Goal: Task Accomplishment & Management: Manage account settings

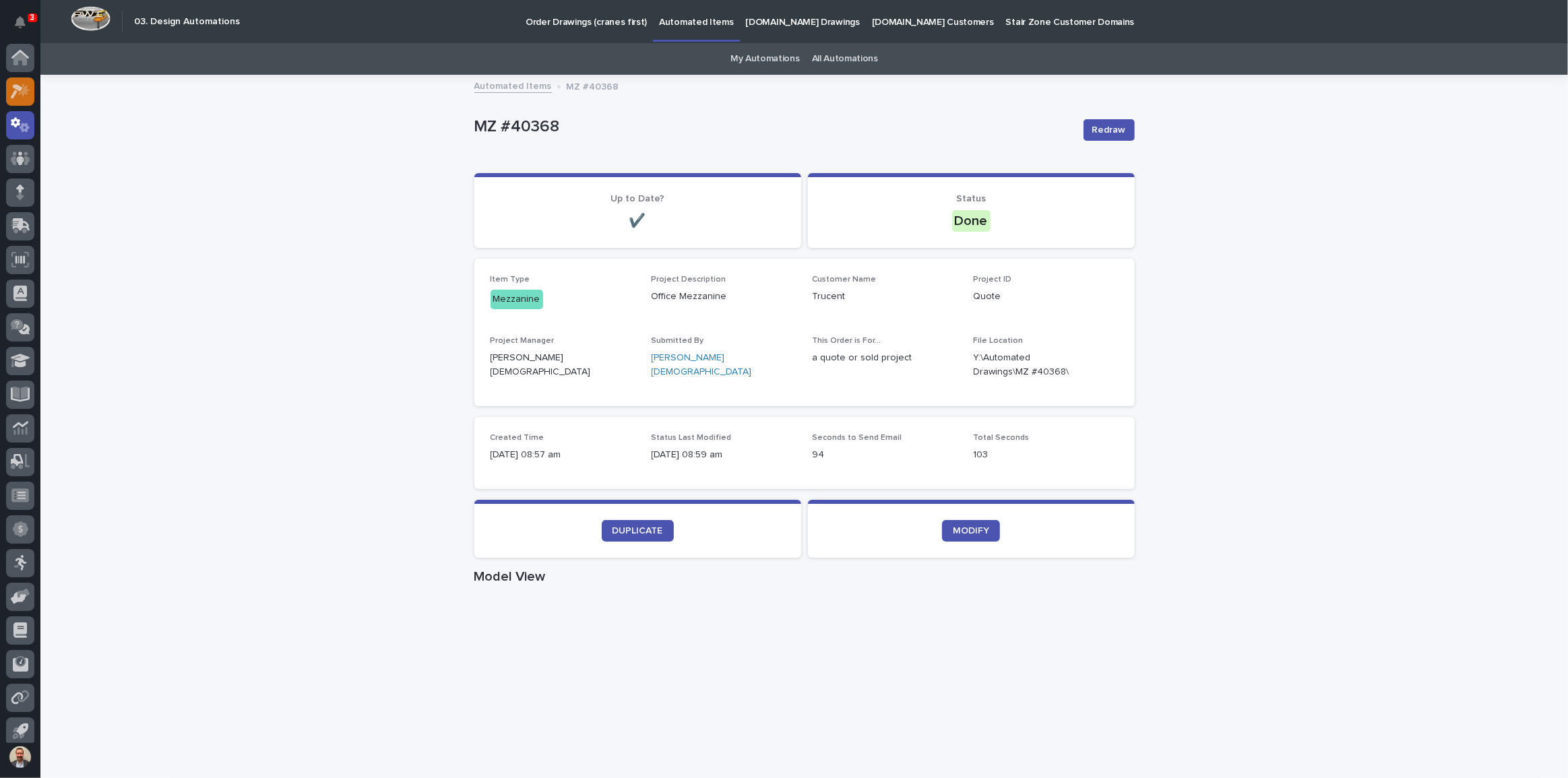
scroll to position [7, 0]
click at [10, 83] on div at bounding box center [20, 84] width 28 height 28
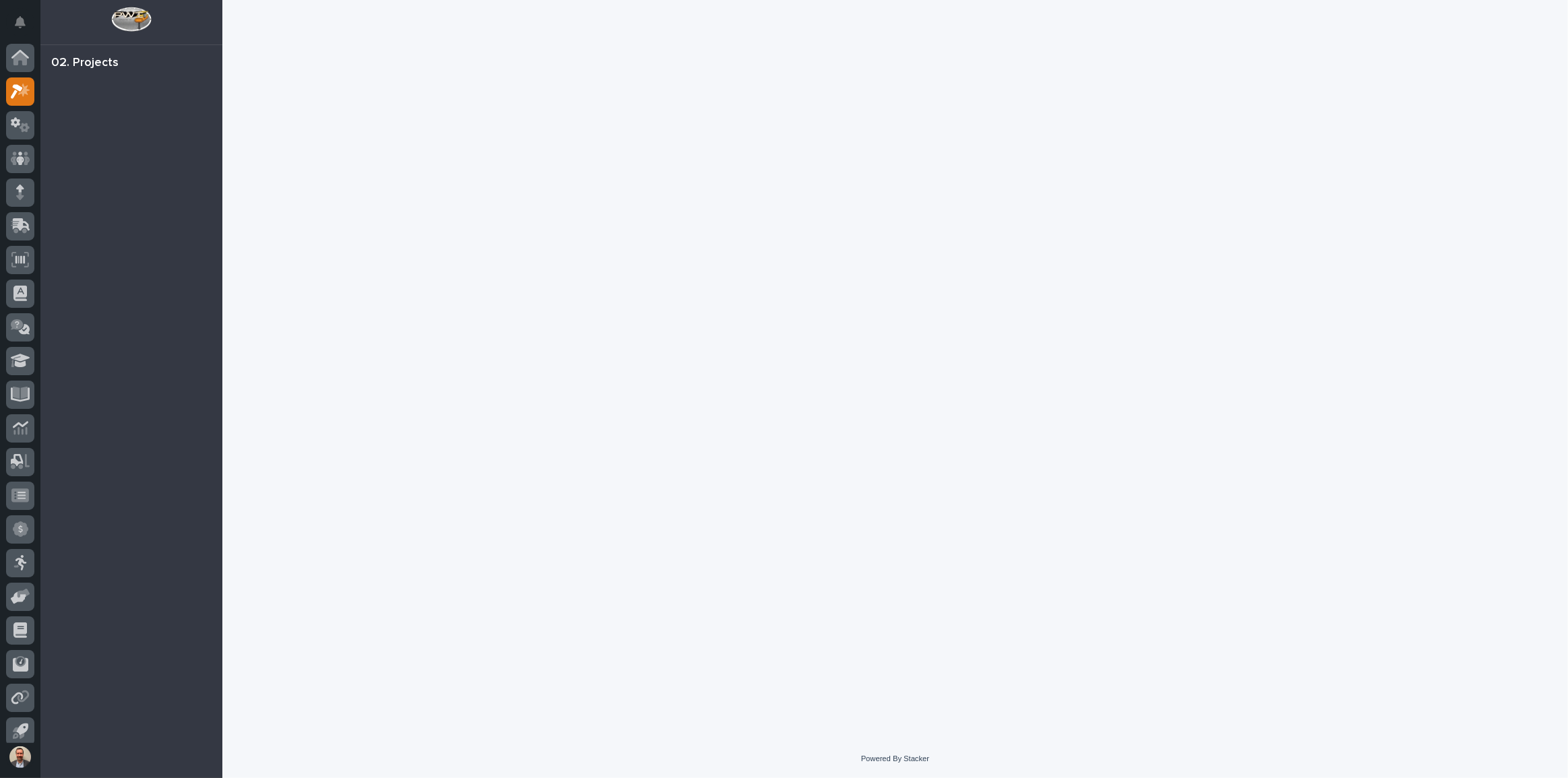
scroll to position [7, 0]
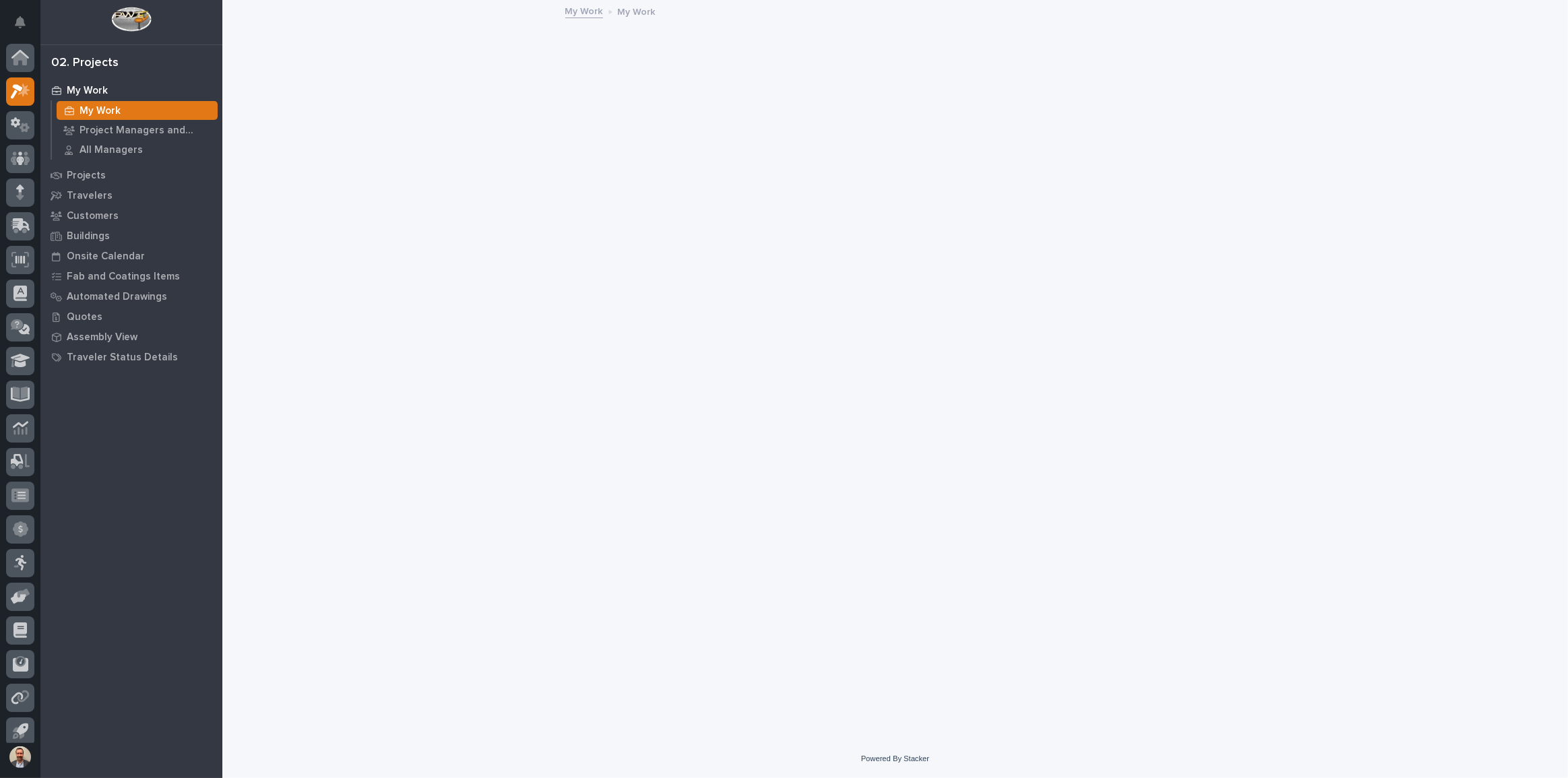
scroll to position [7, 0]
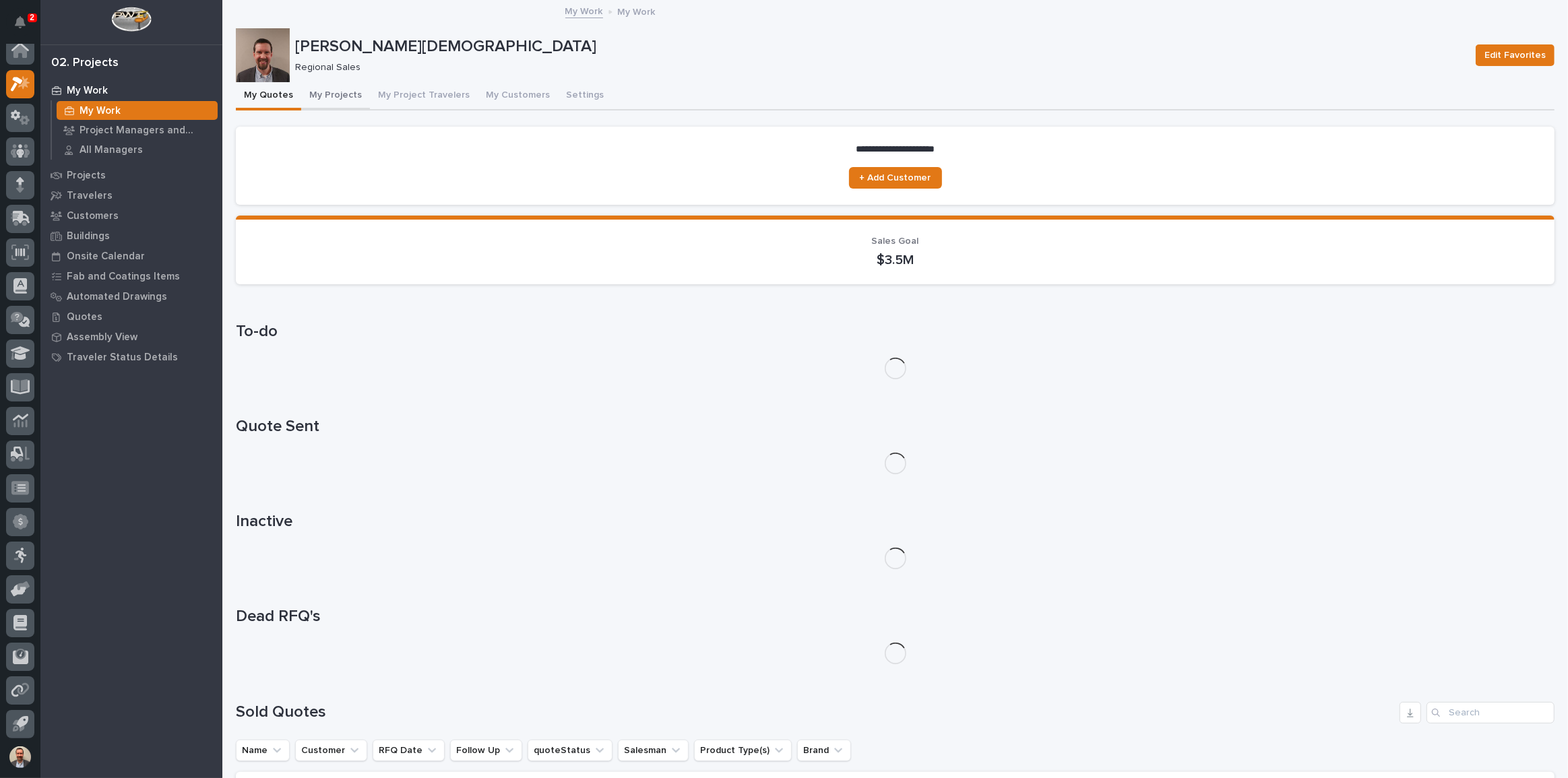
click at [331, 98] on button "My Projects" at bounding box center [336, 96] width 69 height 28
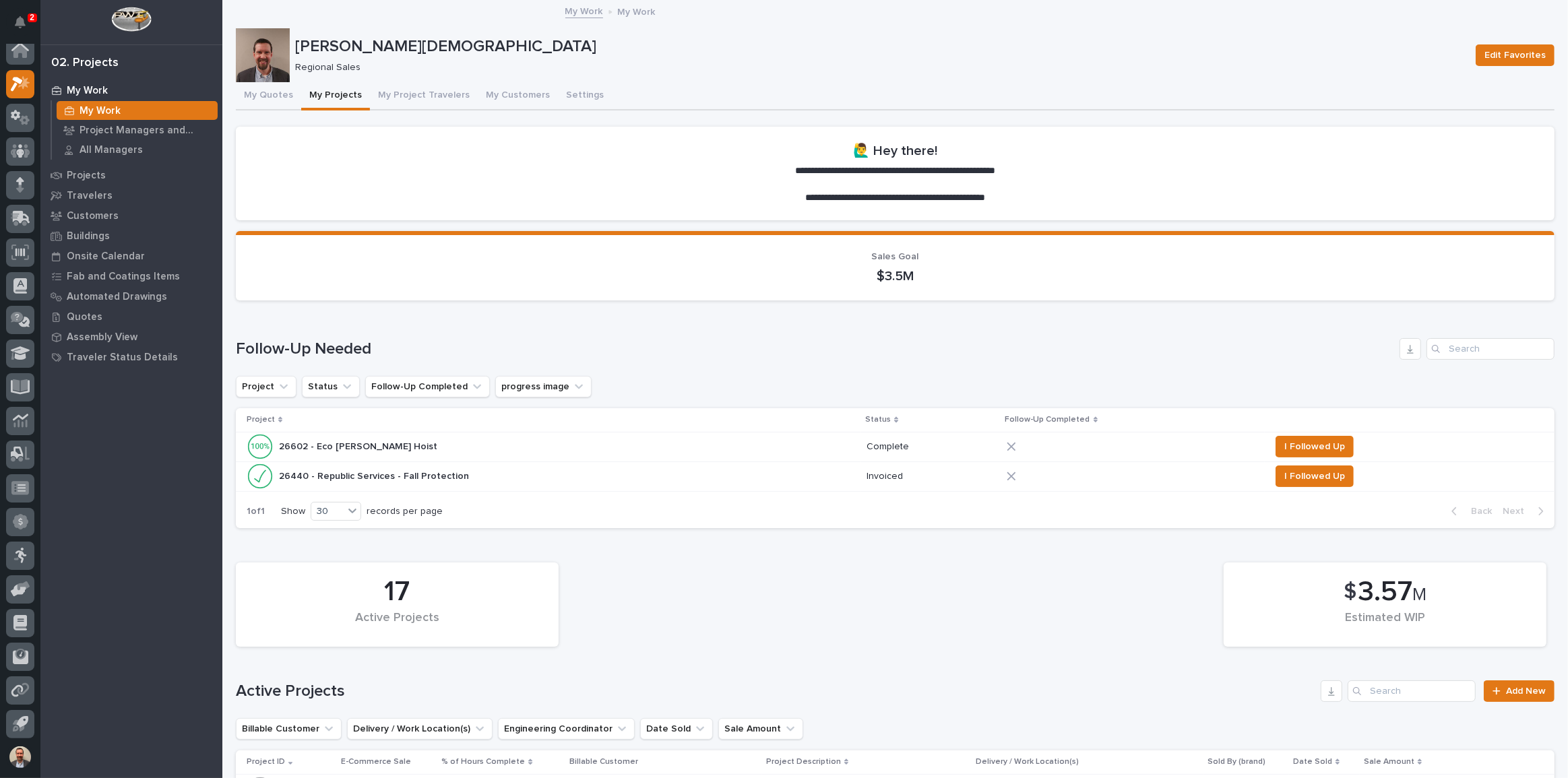
scroll to position [61, 0]
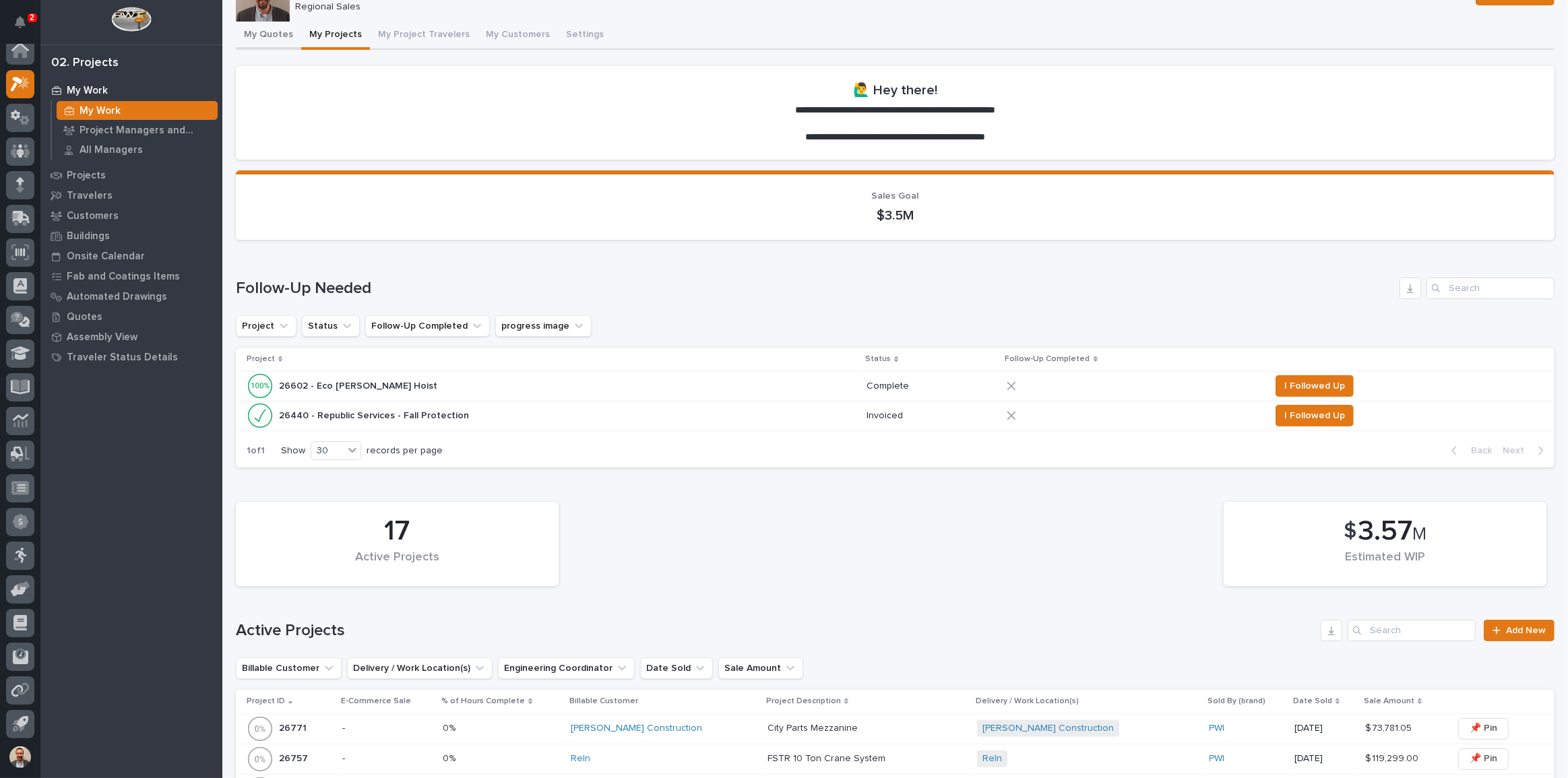
click at [269, 34] on button "My Quotes" at bounding box center [269, 35] width 65 height 28
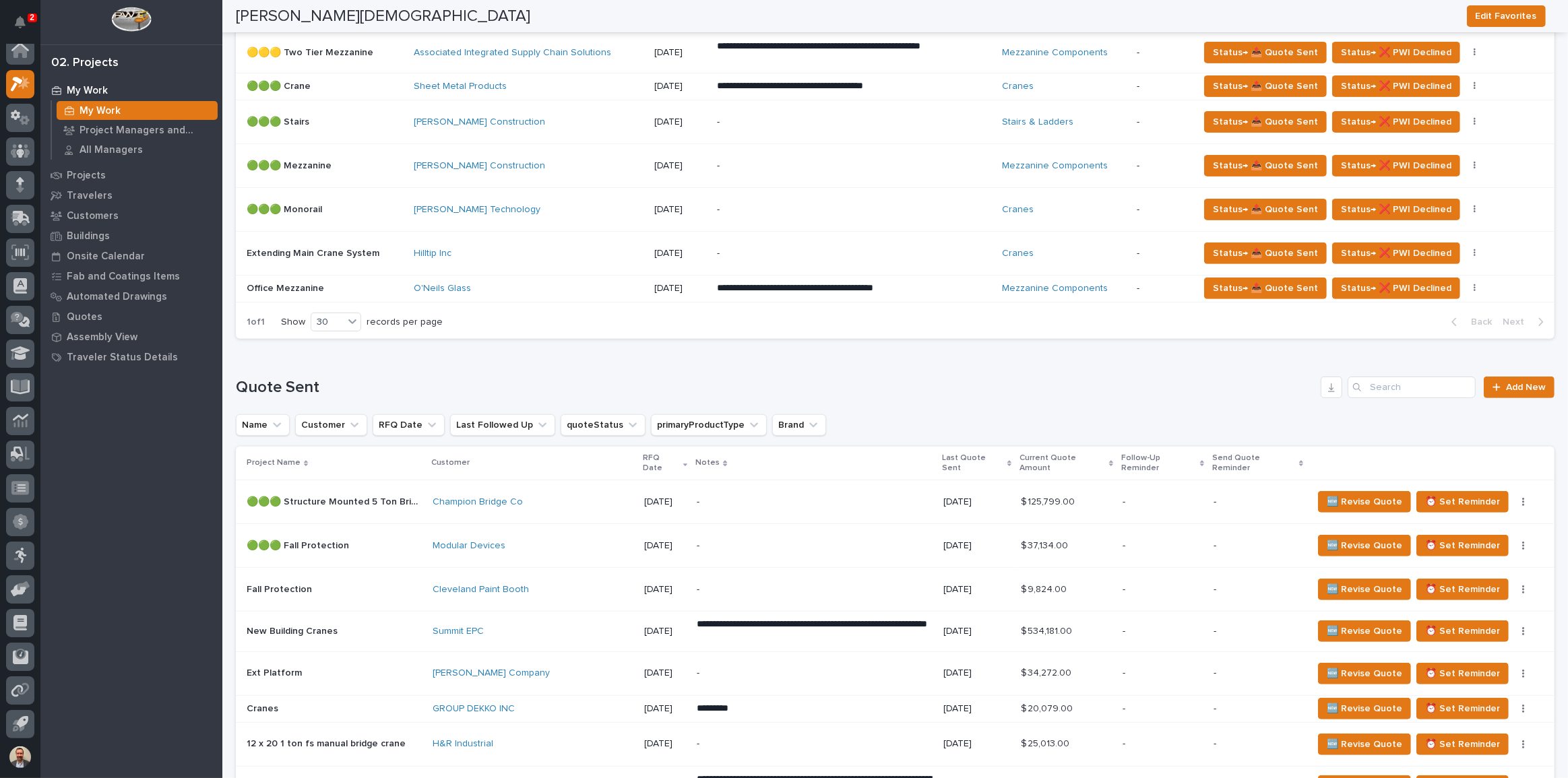
scroll to position [528, 0]
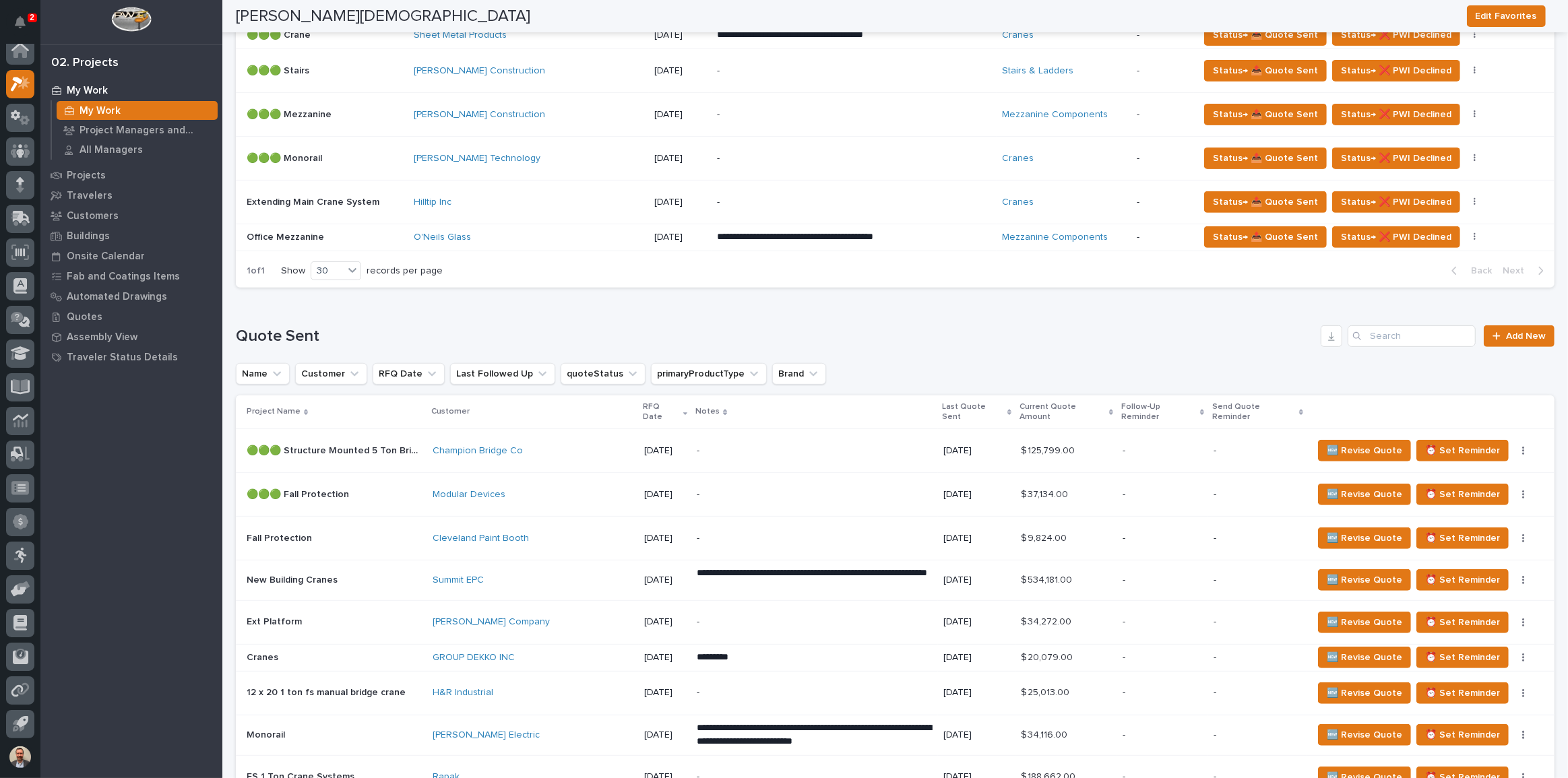
click at [799, 489] on p "-" at bounding box center [815, 495] width 236 height 11
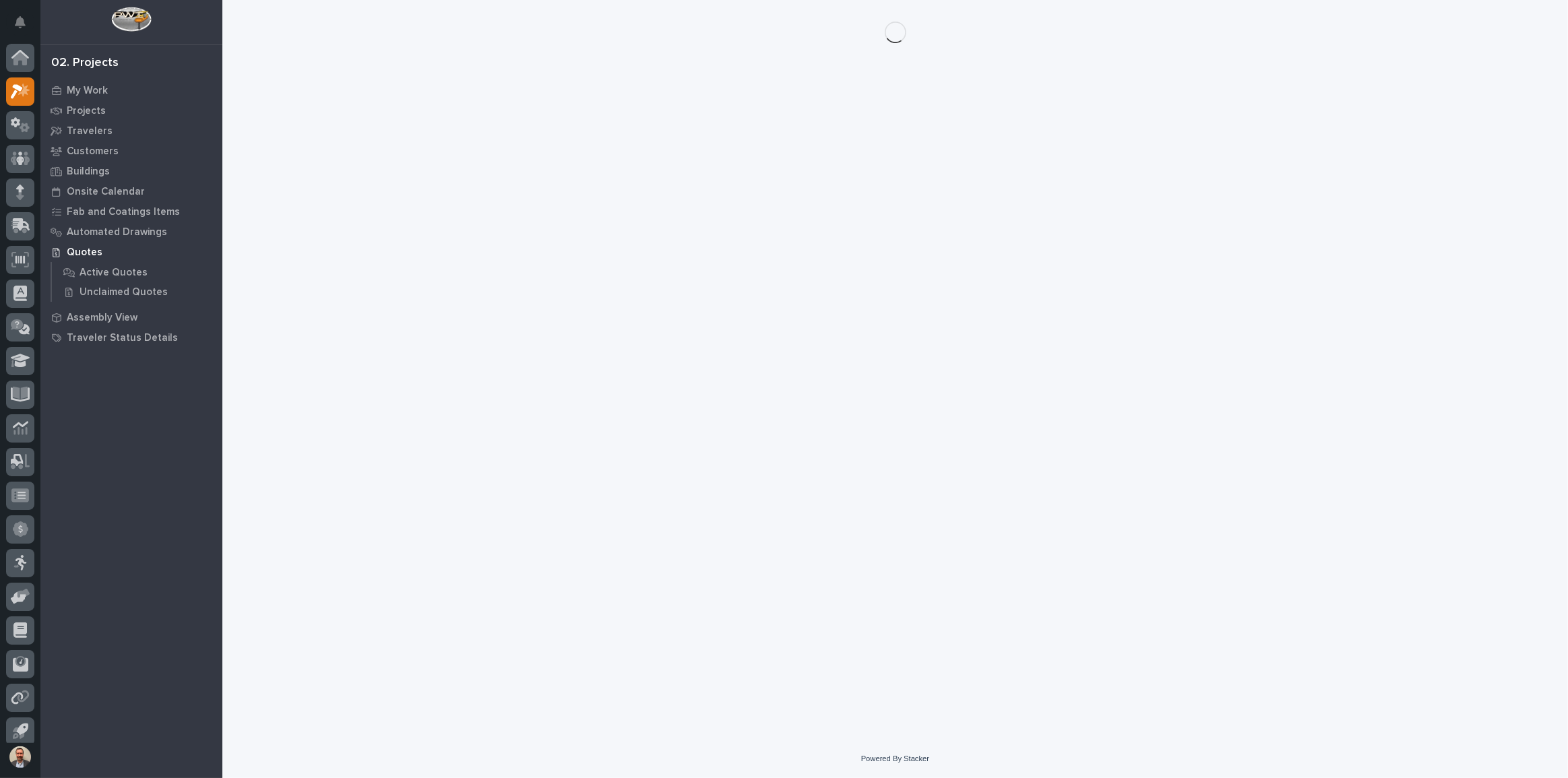
scroll to position [7, 0]
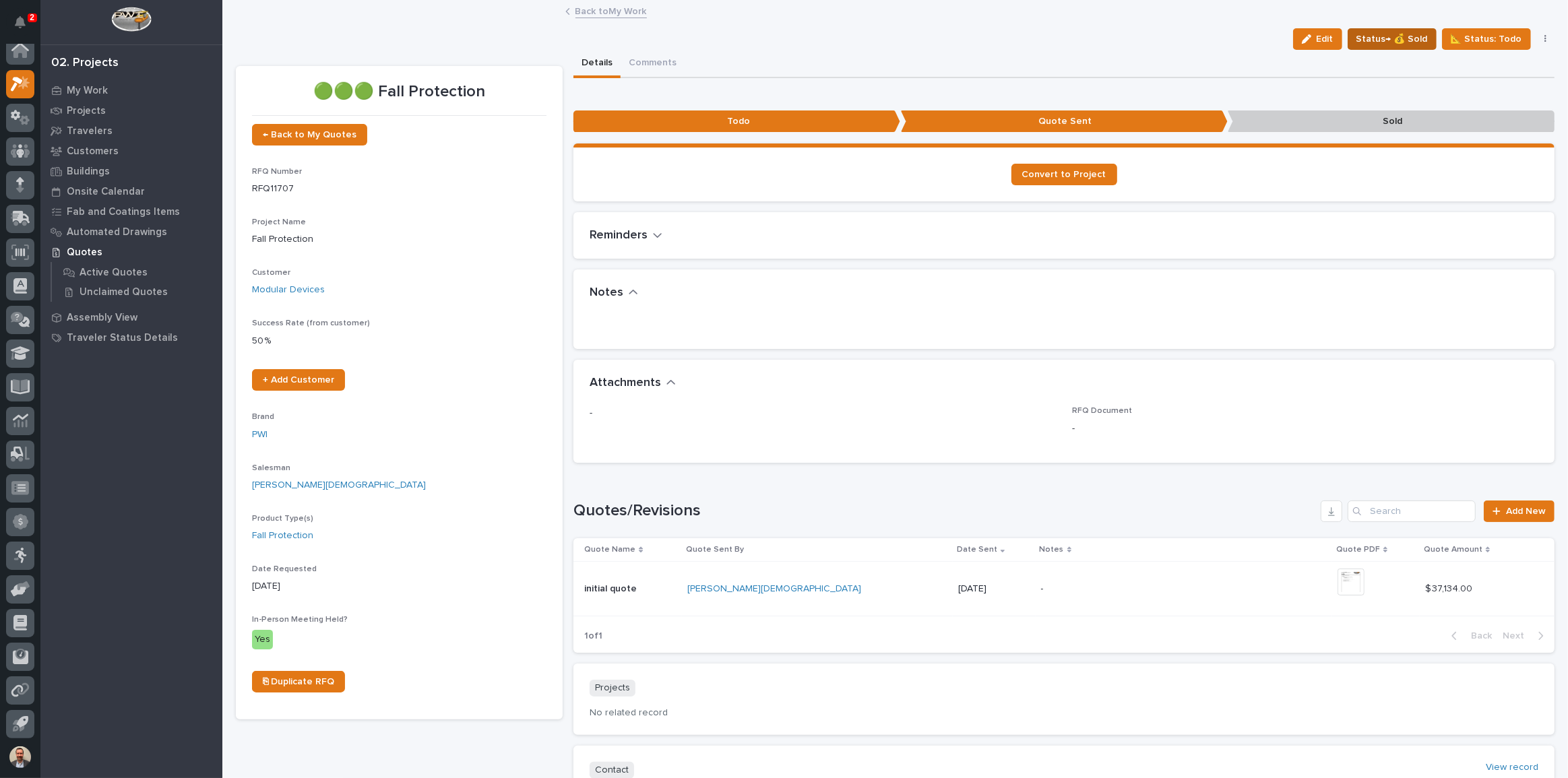
click at [1386, 43] on span "Status→ 💰 Sold" at bounding box center [1392, 39] width 72 height 16
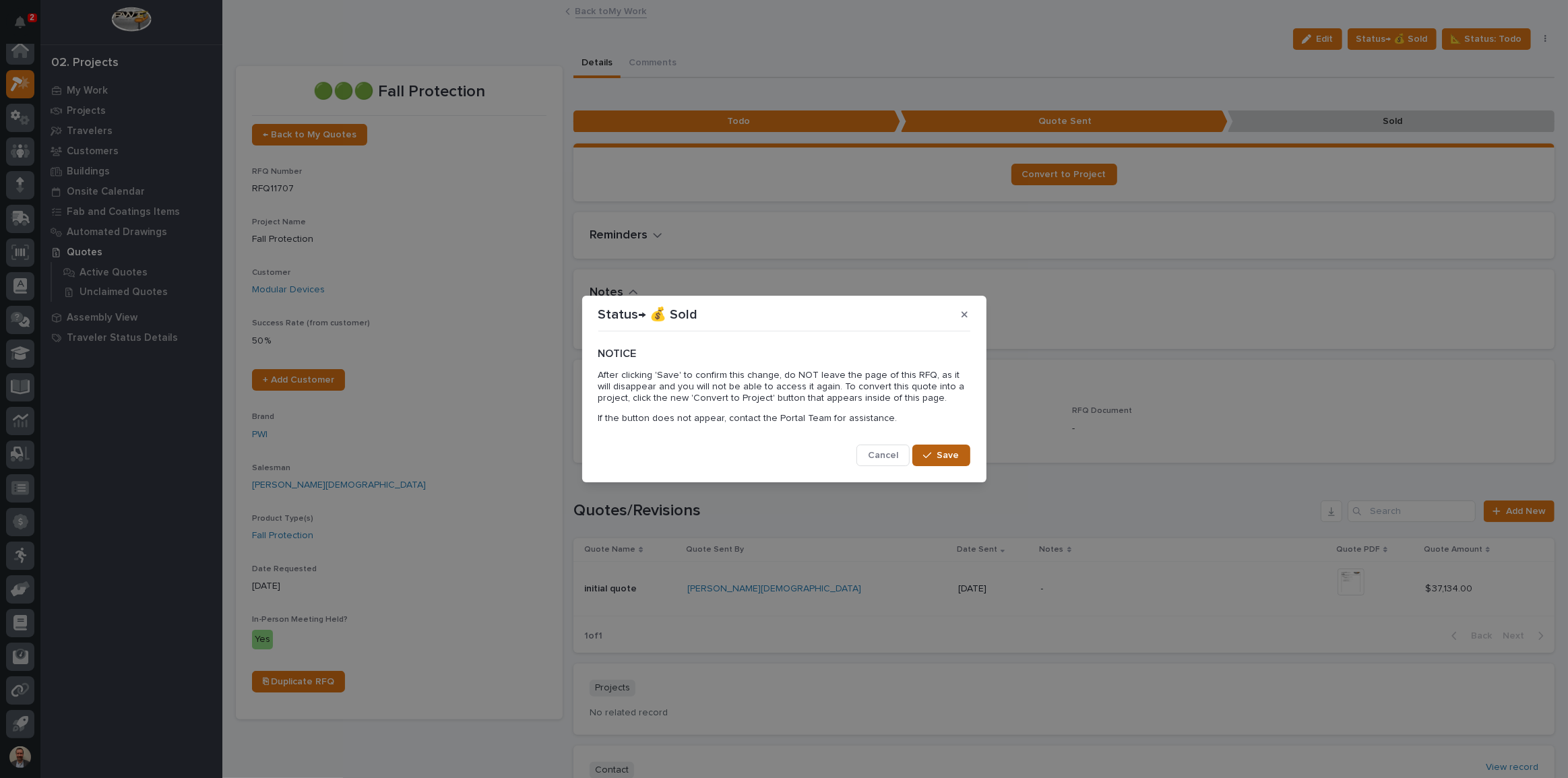
click at [945, 450] on span "Save" at bounding box center [949, 455] width 22 height 12
